Goal: Task Accomplishment & Management: Manage account settings

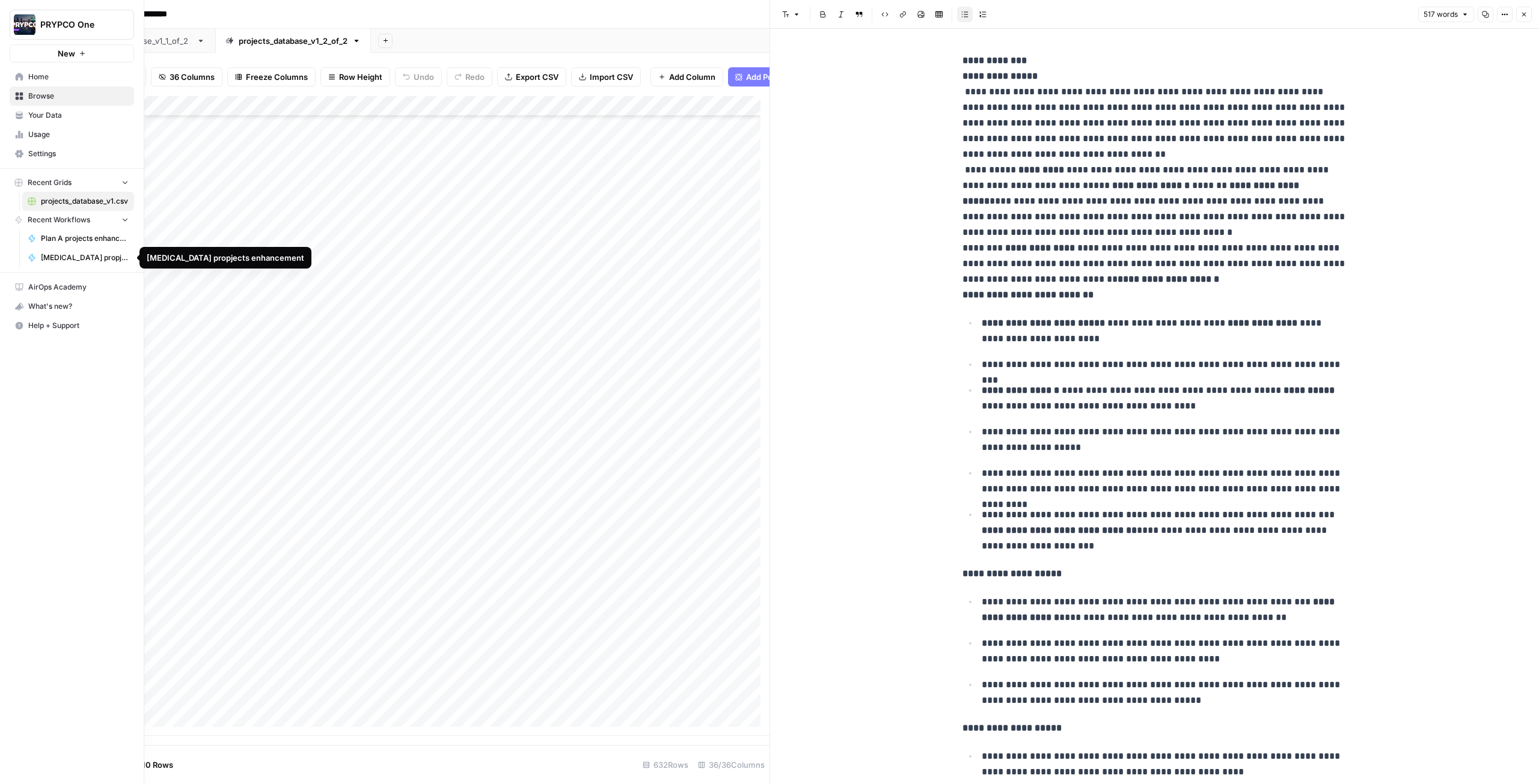
click at [74, 255] on span "[MEDICAL_DATA] propjects enhancement" at bounding box center [85, 258] width 88 height 11
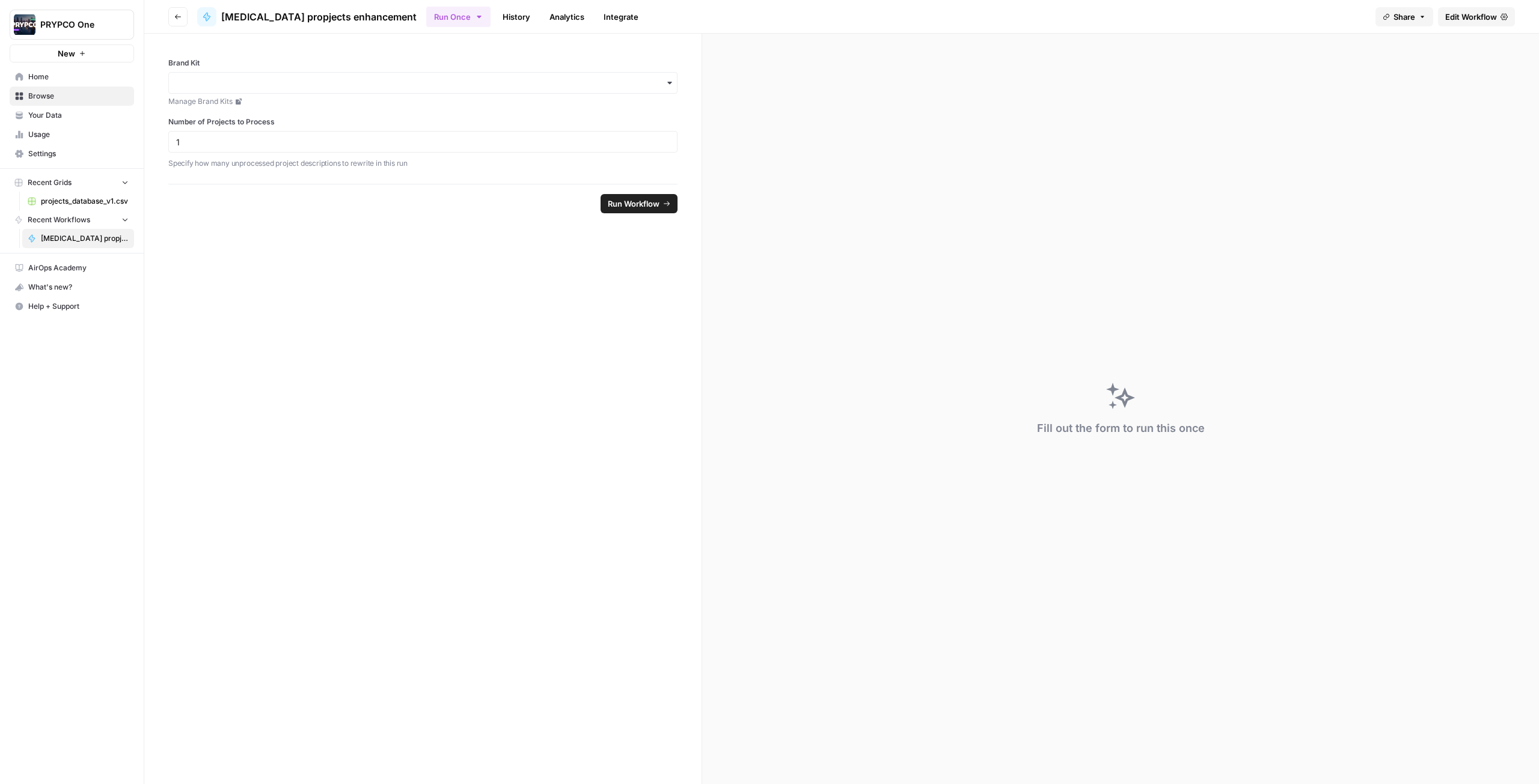
click at [495, 15] on link "History" at bounding box center [516, 17] width 42 height 19
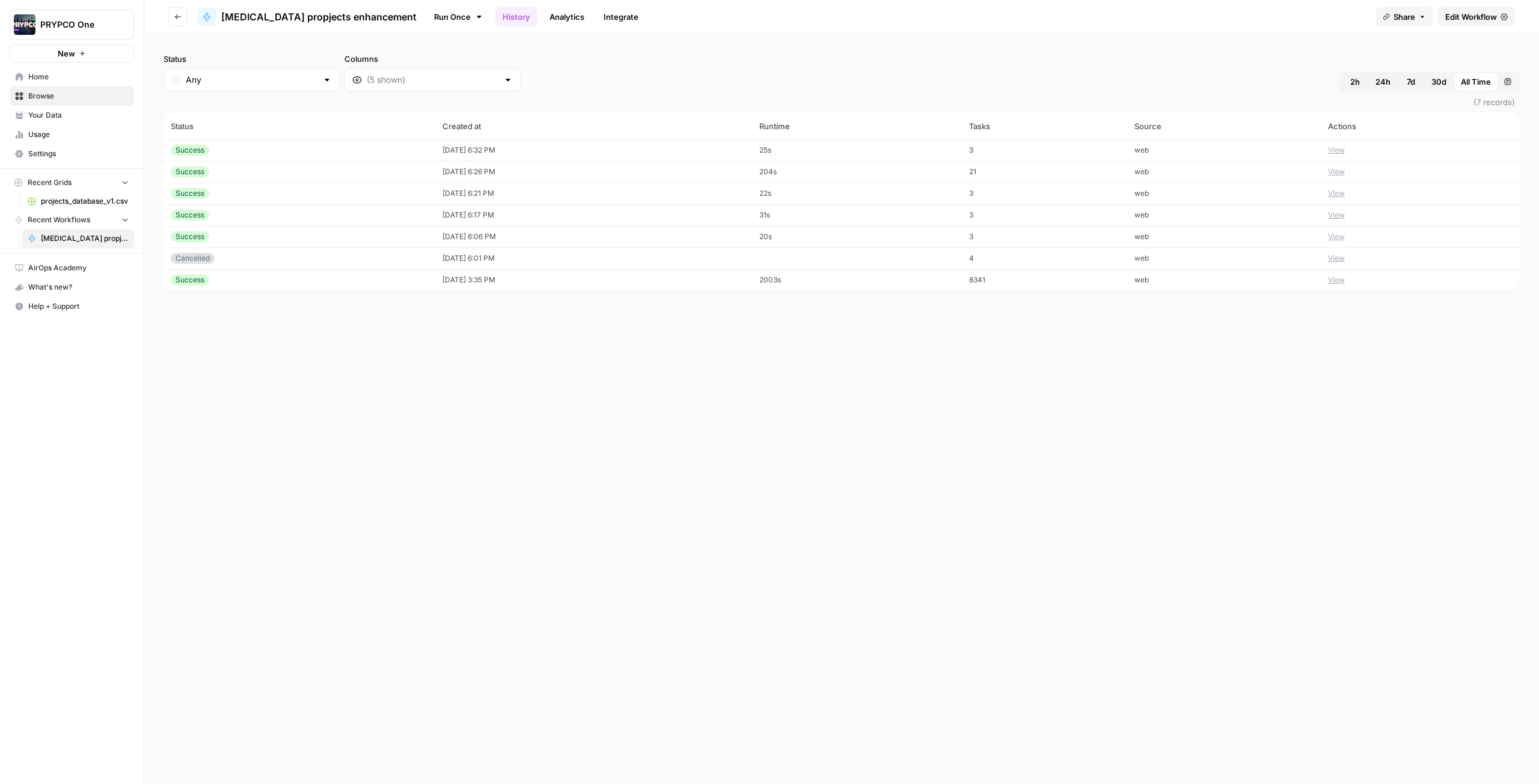
click at [542, 16] on link "Analytics" at bounding box center [567, 17] width 50 height 19
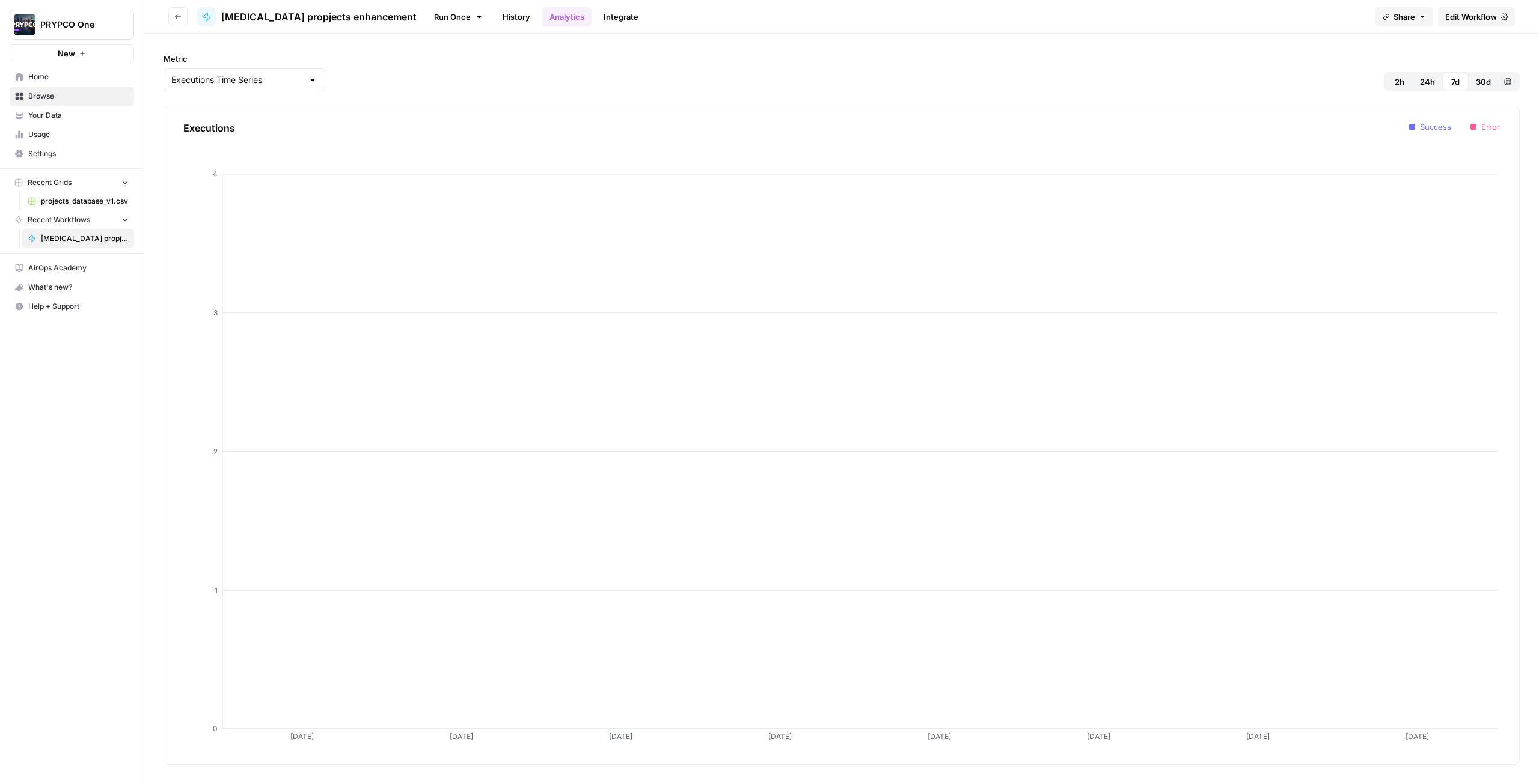
click at [597, 20] on link "Integrate" at bounding box center [621, 17] width 50 height 19
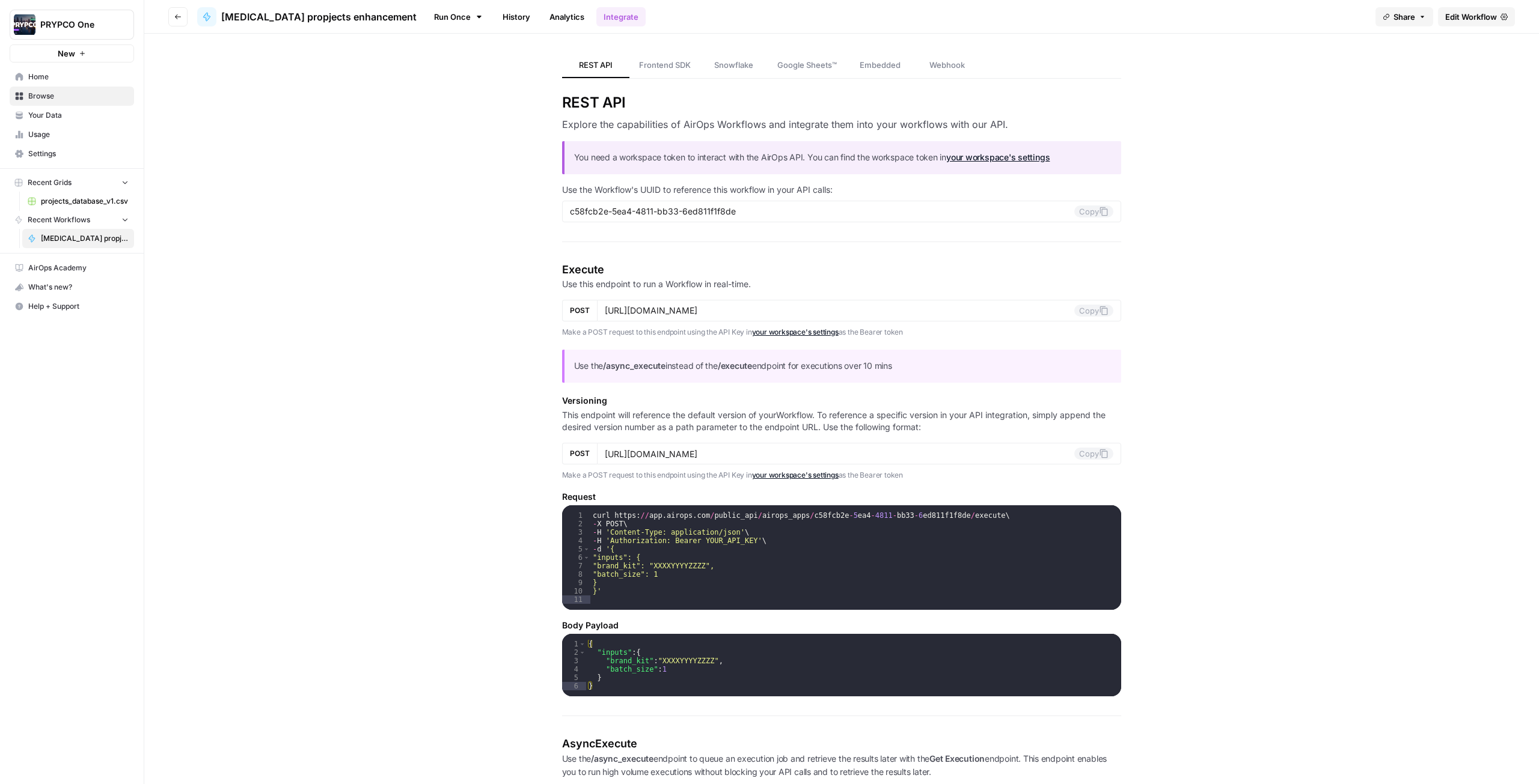
click at [40, 82] on link "Home" at bounding box center [72, 77] width 124 height 19
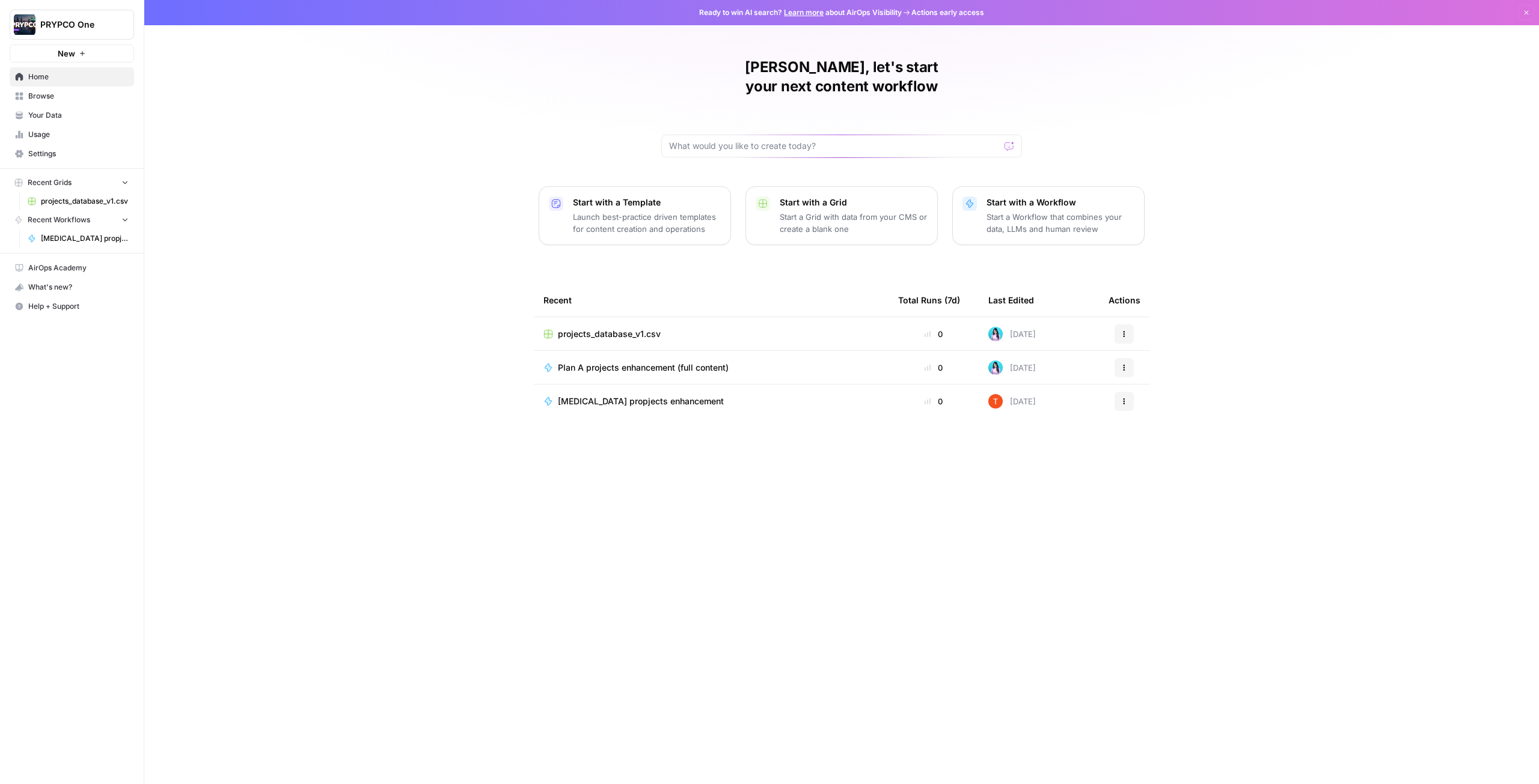
click at [637, 404] on span "[MEDICAL_DATA] propjects enhancement" at bounding box center [641, 401] width 166 height 12
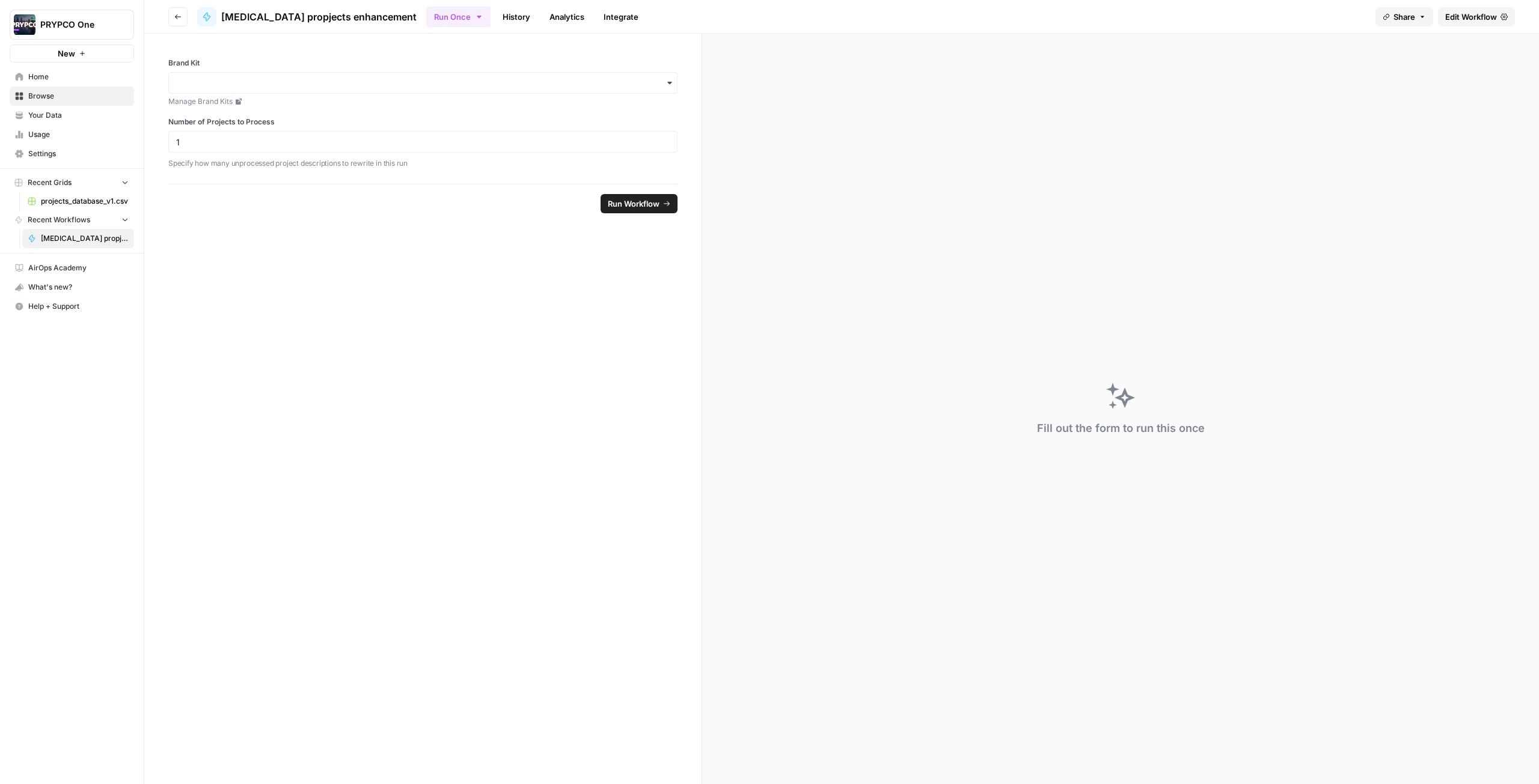
click at [638, 205] on span "Run Workflow" at bounding box center [633, 204] width 52 height 12
click at [495, 20] on link "History" at bounding box center [516, 17] width 42 height 19
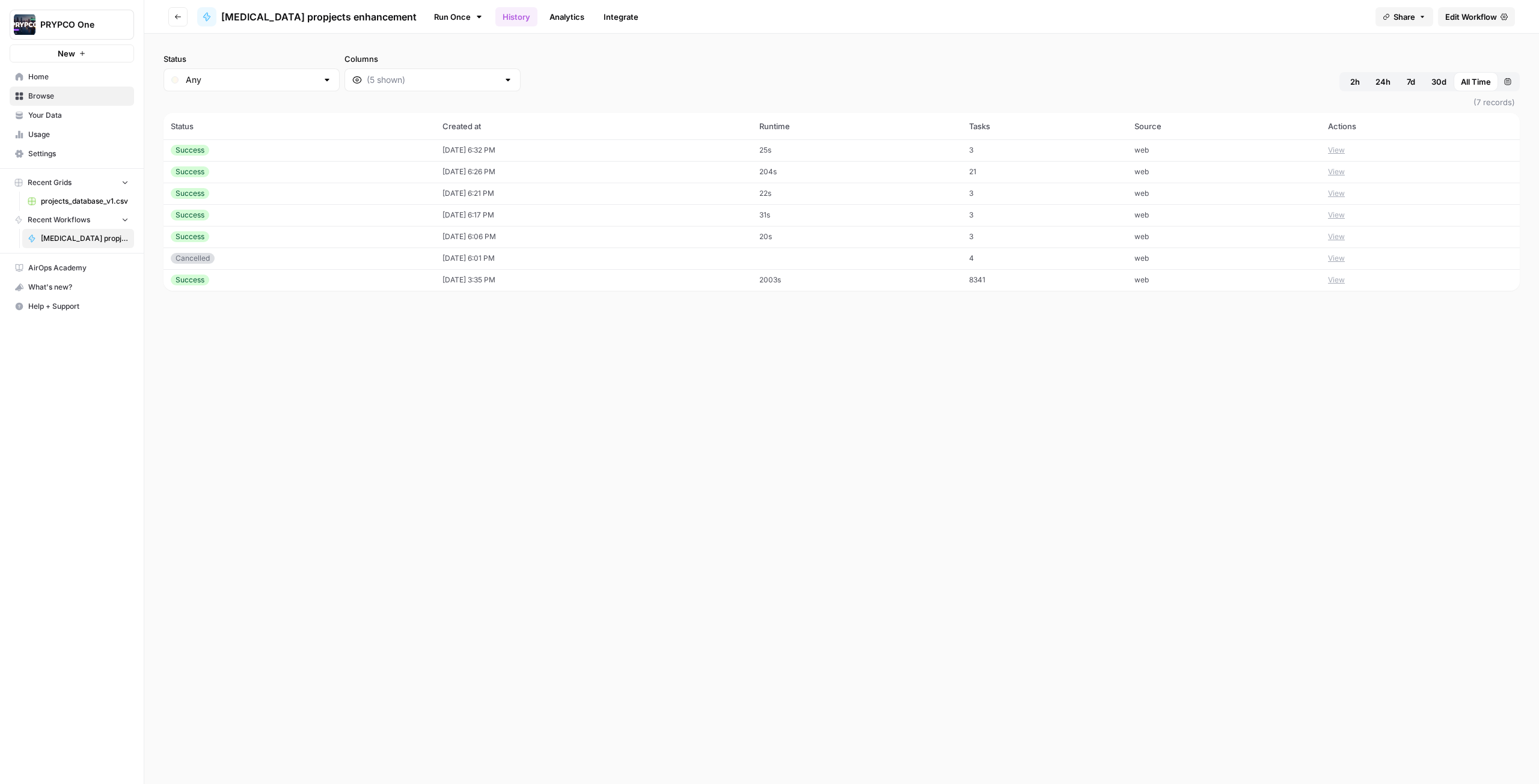
click at [542, 25] on link "Analytics" at bounding box center [567, 17] width 50 height 19
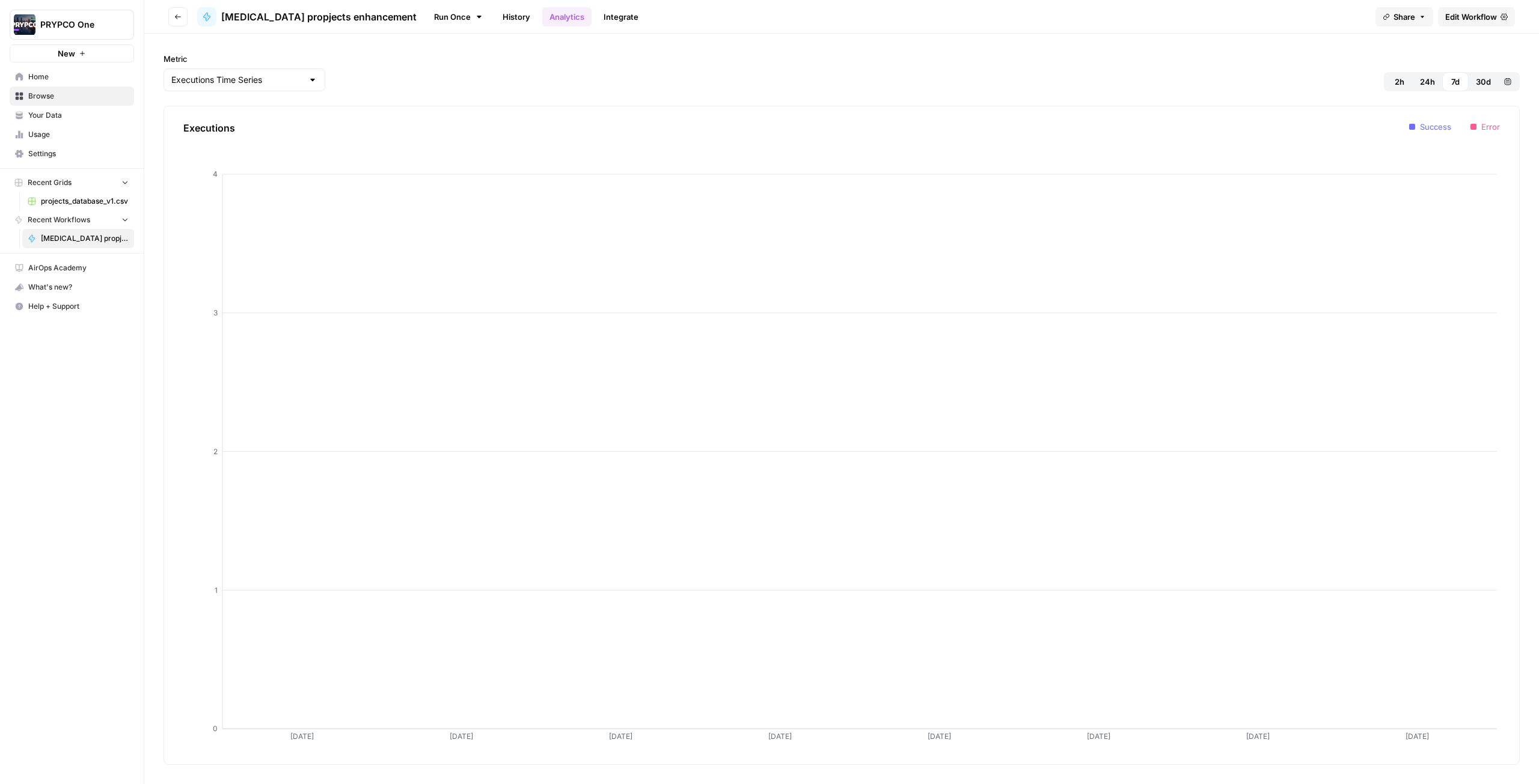
click at [1462, 22] on span "Edit Workflow" at bounding box center [1471, 17] width 52 height 12
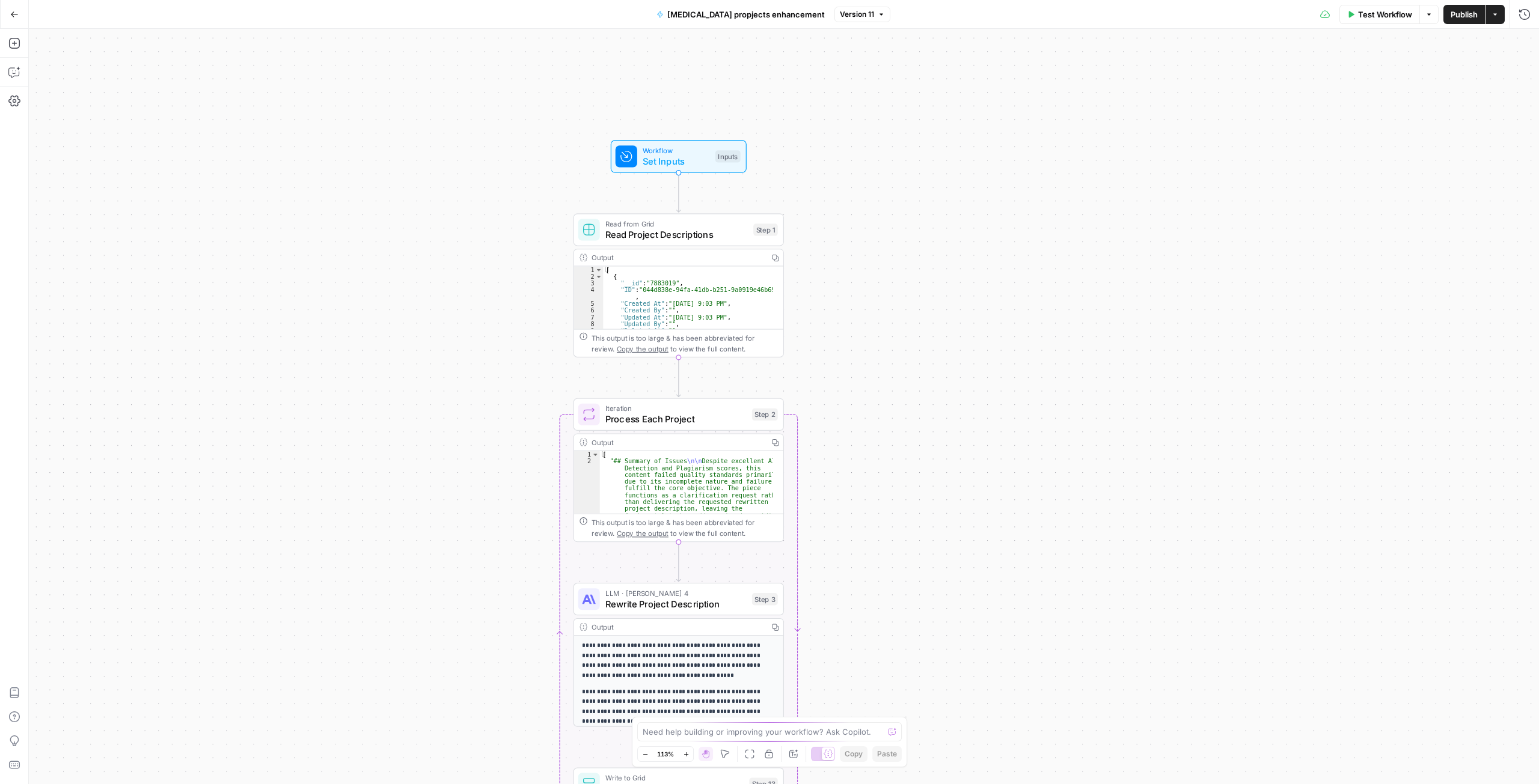
drag, startPoint x: 415, startPoint y: 262, endPoint x: 456, endPoint y: 357, distance: 103.5
click at [456, 357] on div "Workflow Set Inputs Inputs Read from Grid Read Project Descriptions Step 1 Outp…" at bounding box center [784, 406] width 1510 height 755
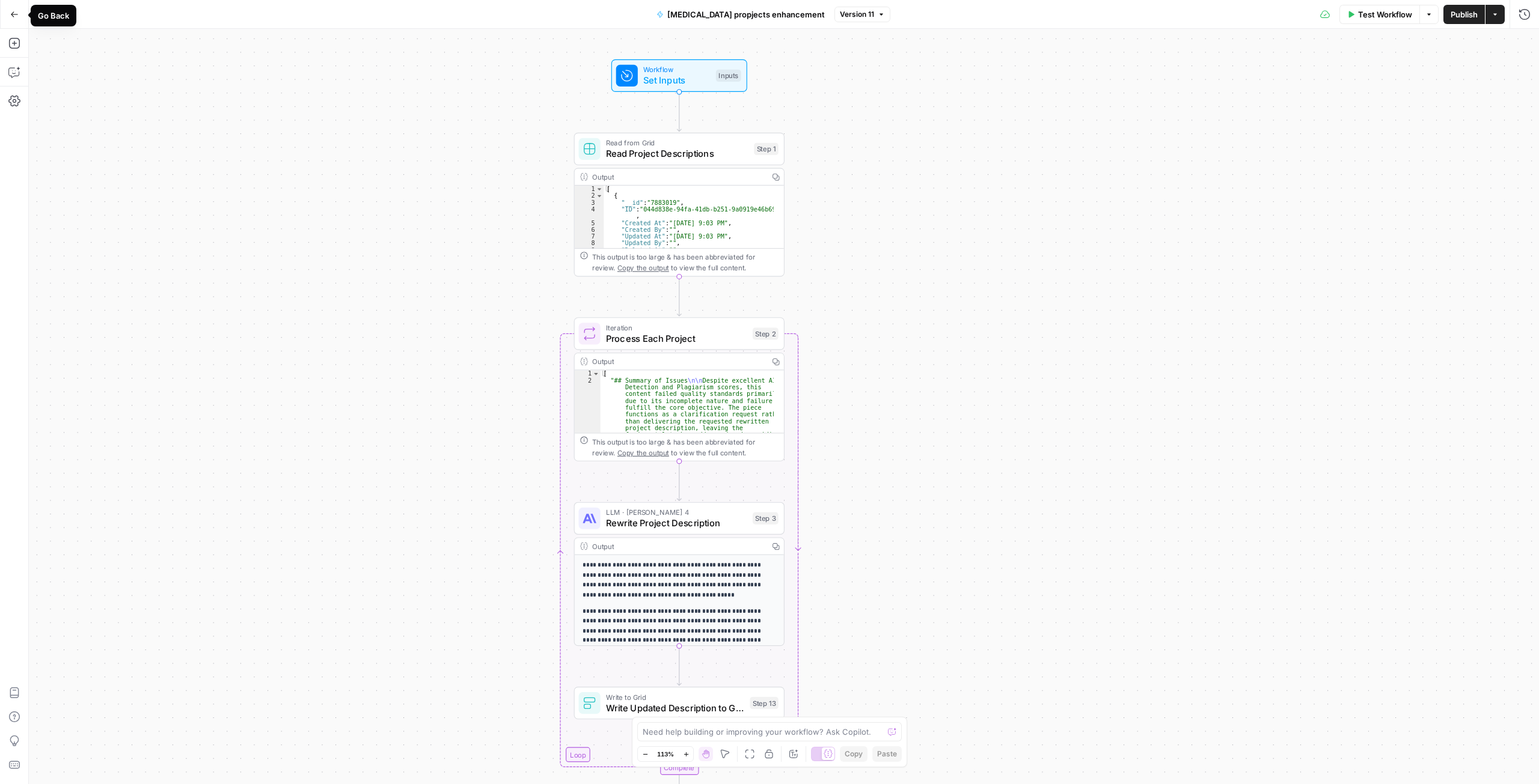
click at [14, 11] on icon "button" at bounding box center [14, 14] width 8 height 8
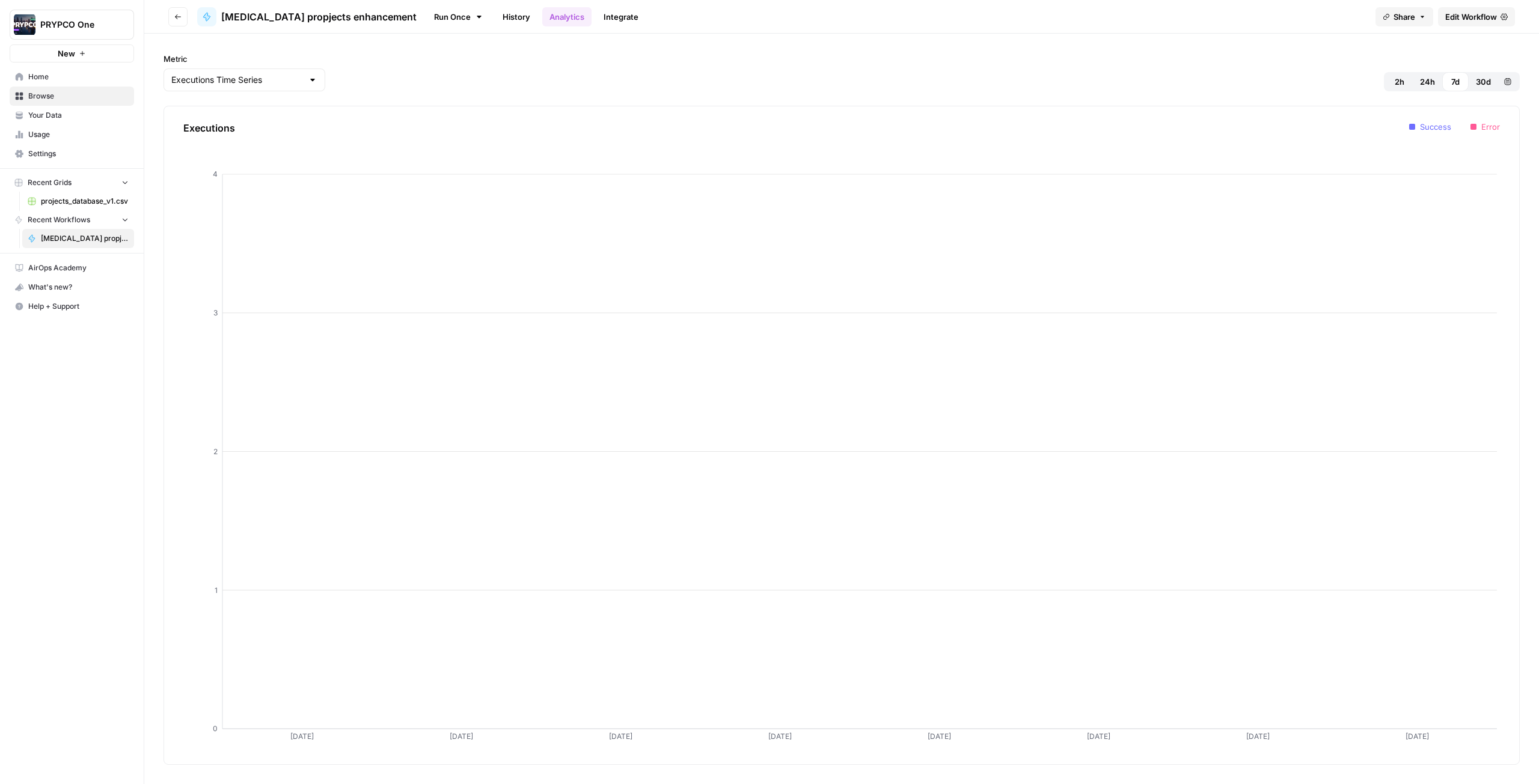
click at [72, 28] on span "PRYPCO One" at bounding box center [77, 25] width 72 height 12
click at [66, 95] on span "PRYPCO One" at bounding box center [110, 90] width 148 height 12
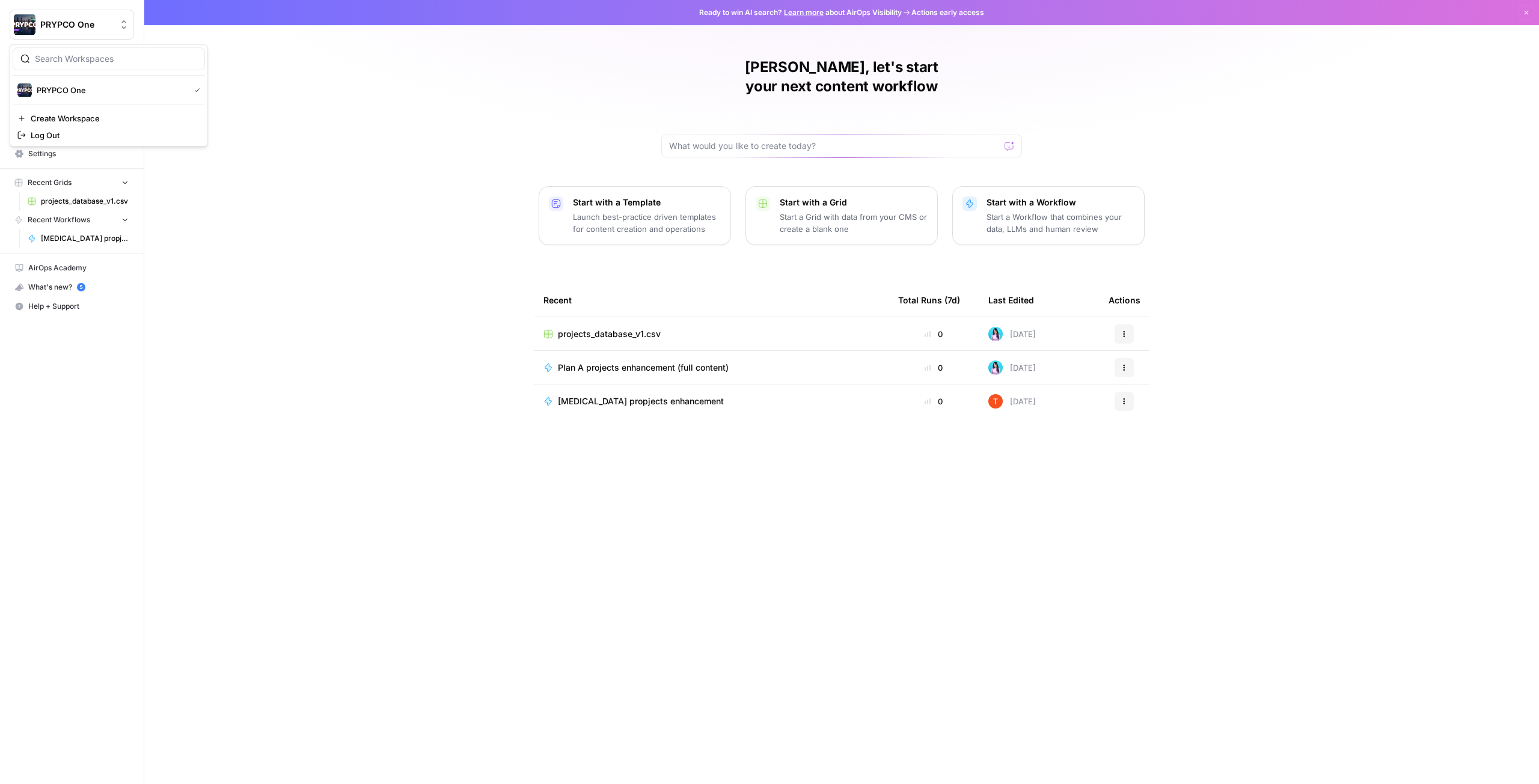
click at [27, 20] on img "Workspace: PRYPCO One" at bounding box center [25, 25] width 22 height 22
click at [499, 500] on div "Christine Janel, let's start your next content workflow Start with a Template L…" at bounding box center [842, 392] width 1395 height 784
click at [69, 158] on span "Settings" at bounding box center [78, 154] width 100 height 11
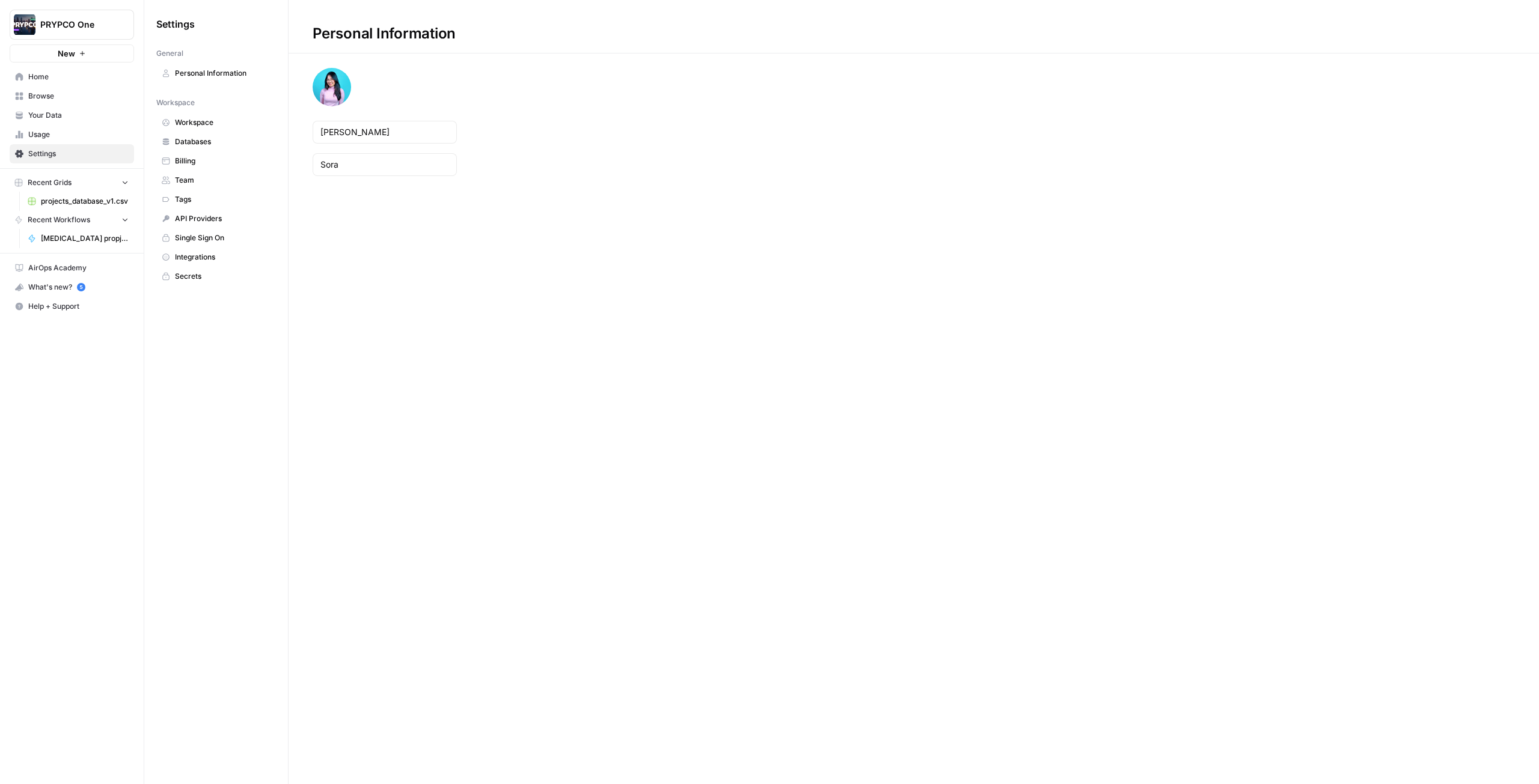
click at [219, 123] on span "Workspace" at bounding box center [223, 123] width 95 height 11
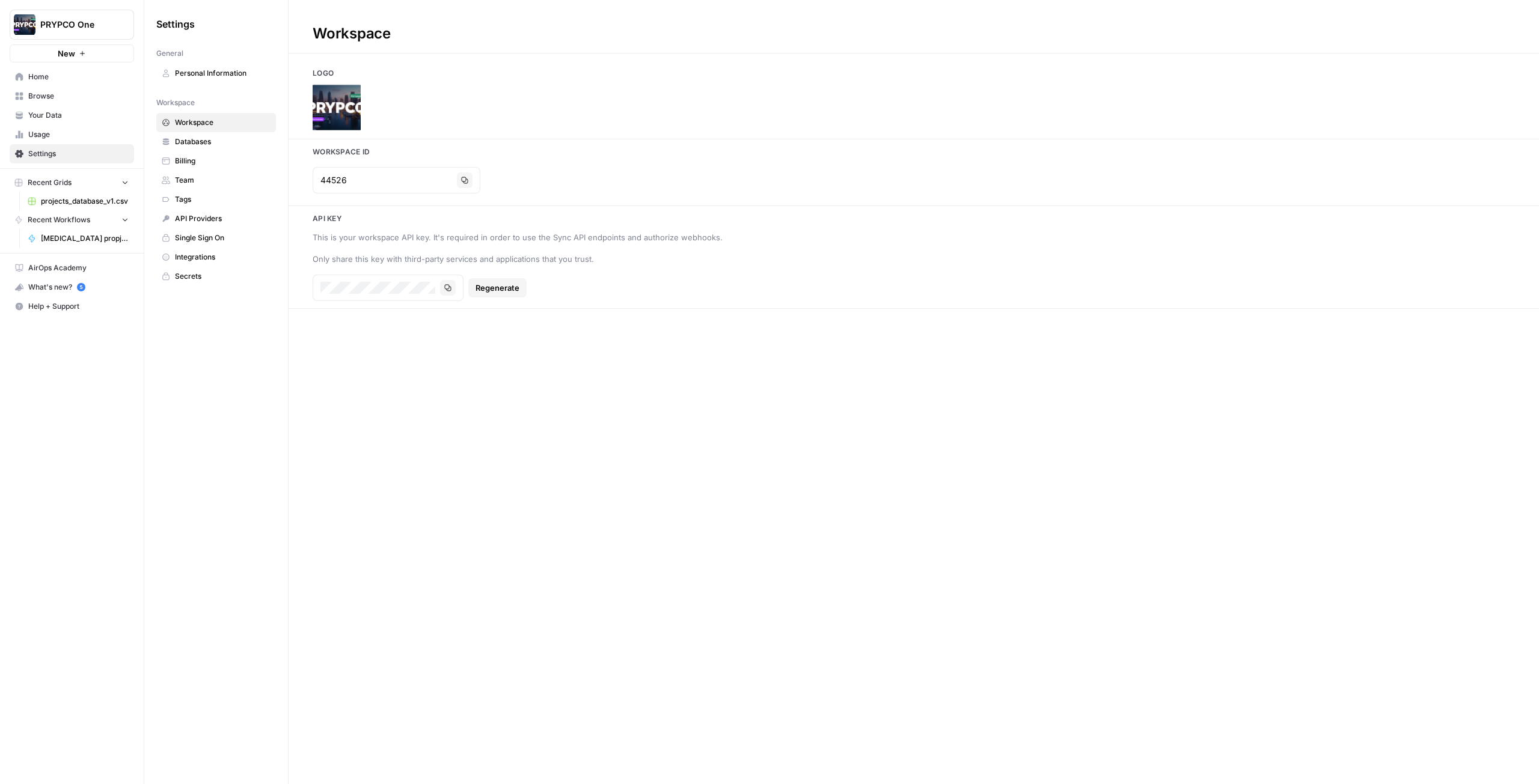
click at [212, 185] on span "Team" at bounding box center [223, 180] width 95 height 11
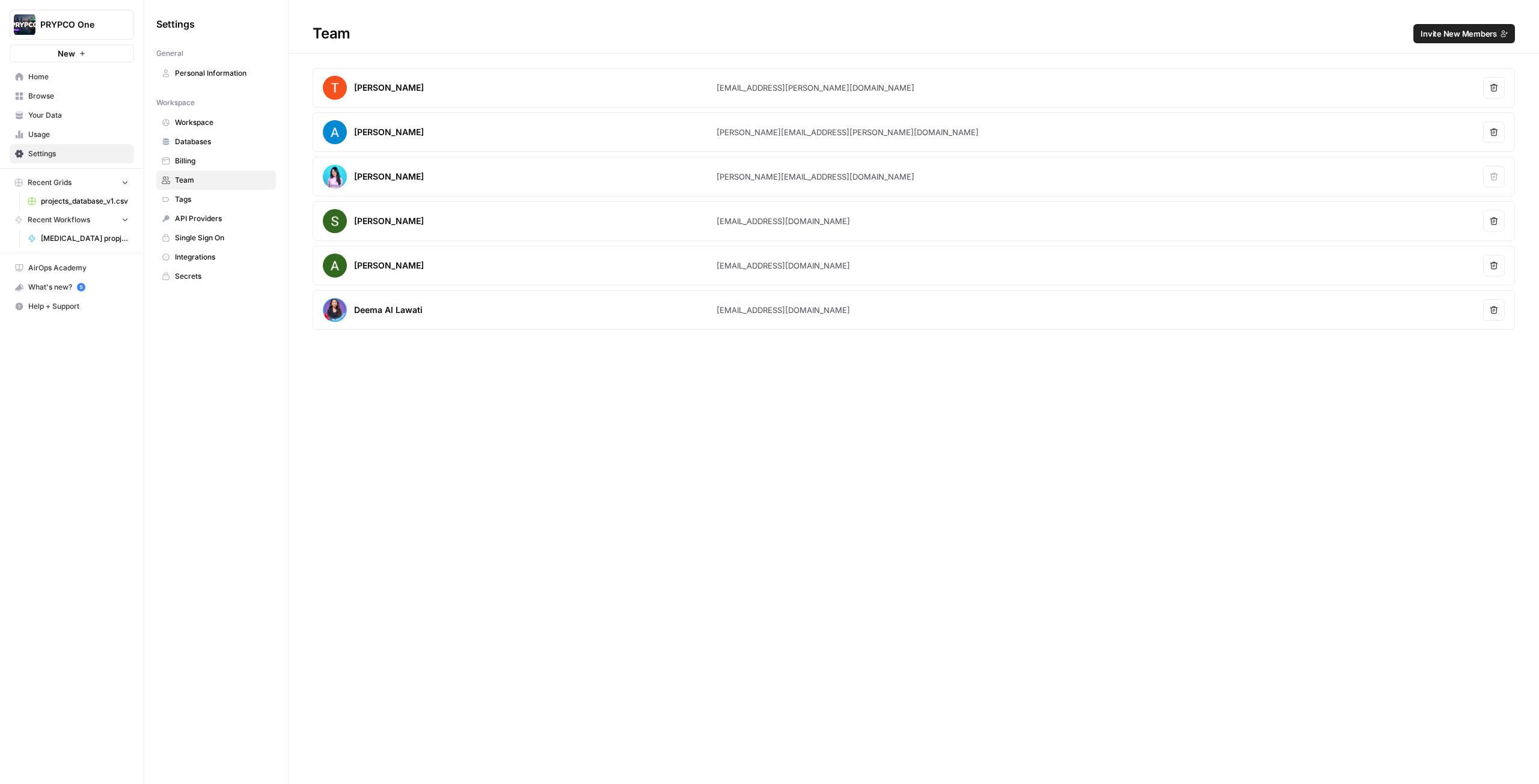
click at [1449, 31] on span "Invite New Members" at bounding box center [1458, 34] width 76 height 12
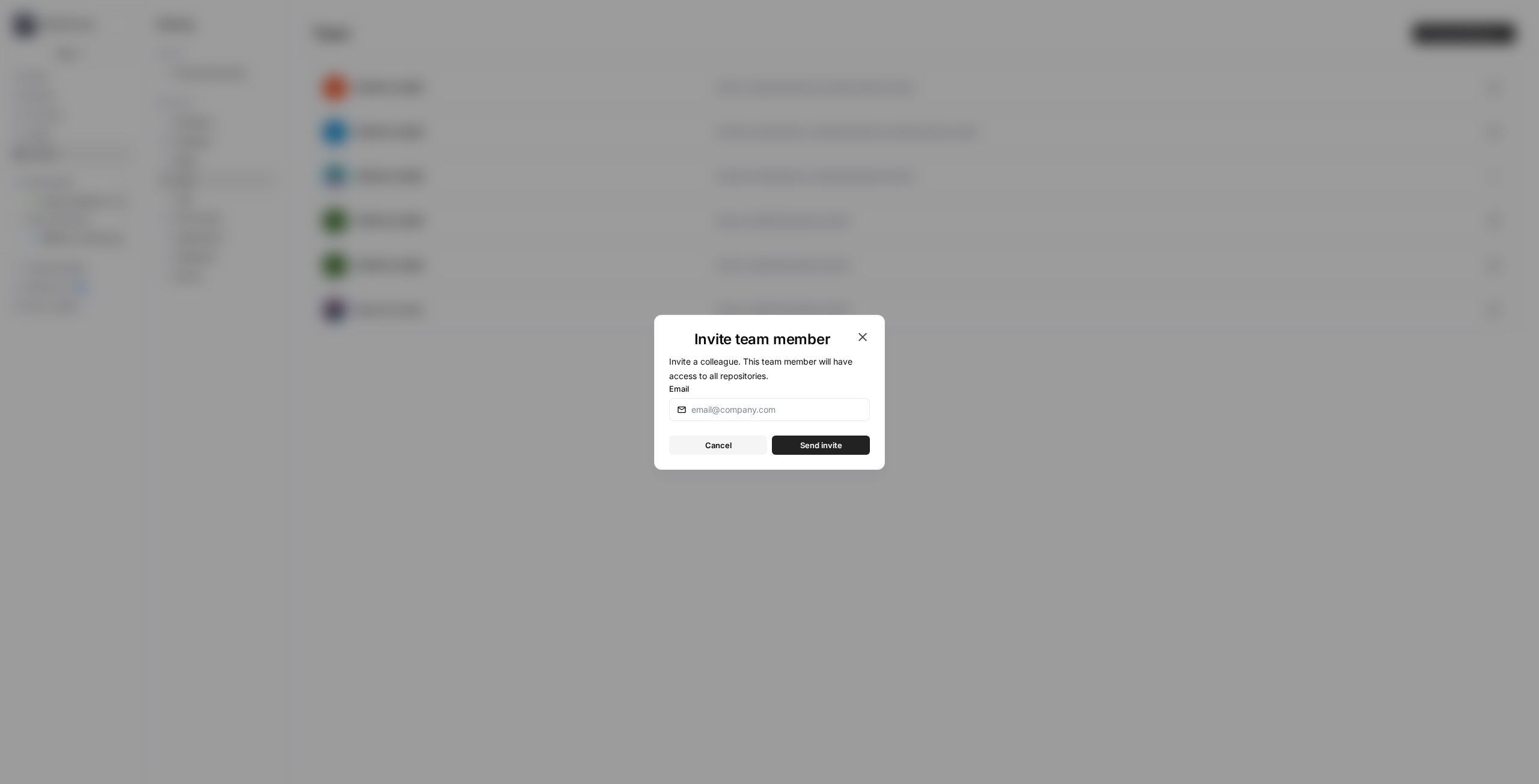
click at [865, 334] on icon "button" at bounding box center [863, 337] width 8 height 8
